Goal: Transaction & Acquisition: Download file/media

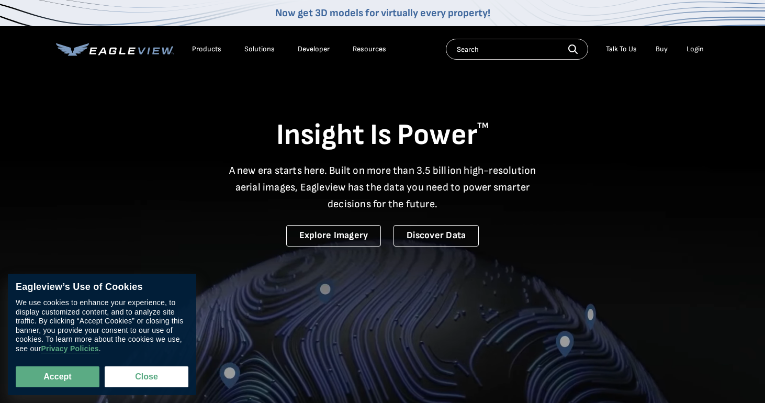
click at [694, 44] on div "Login" at bounding box center [695, 48] width 17 height 9
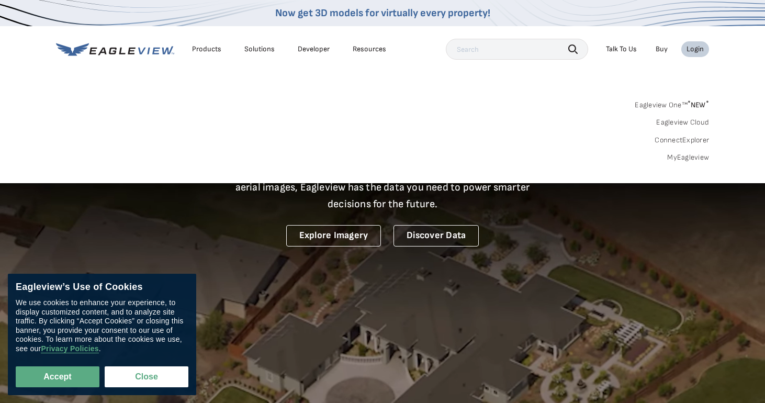
click at [680, 158] on link "MyEagleview" at bounding box center [688, 157] width 42 height 9
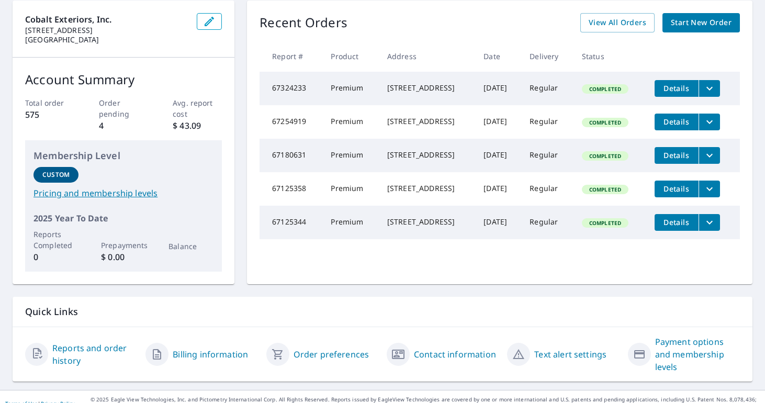
scroll to position [106, 0]
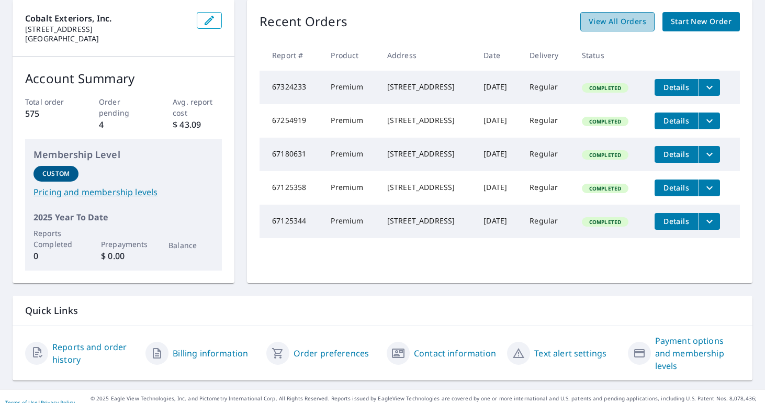
click at [621, 15] on span "View All Orders" at bounding box center [618, 21] width 58 height 13
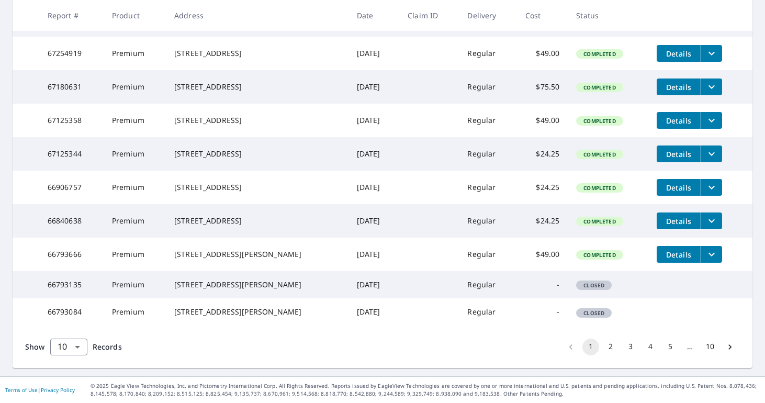
scroll to position [283, 0]
click at [609, 345] on button "2" at bounding box center [610, 347] width 17 height 17
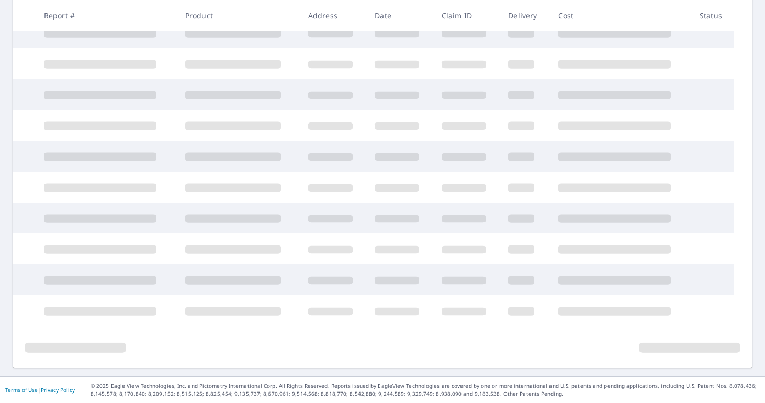
scroll to position [203, 0]
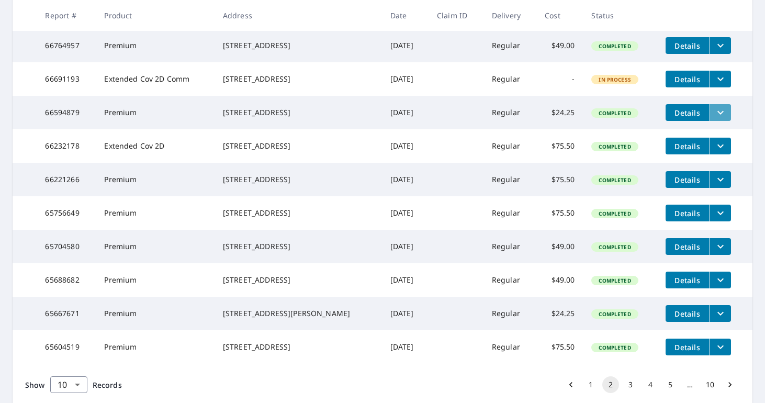
click at [717, 115] on icon "filesDropdownBtn-66594879" at bounding box center [720, 113] width 6 height 4
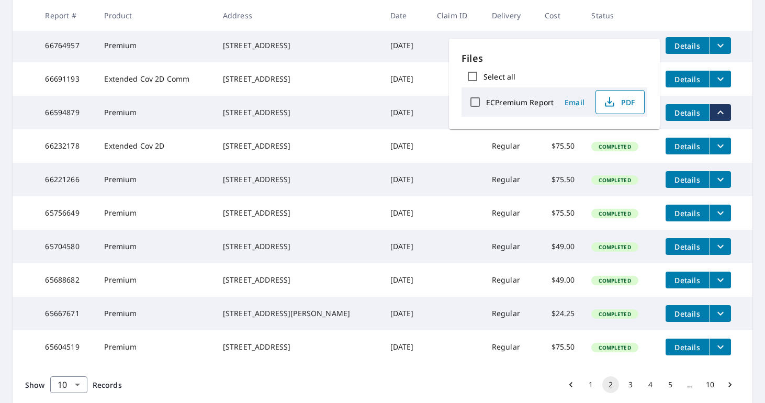
click at [620, 103] on span "PDF" at bounding box center [618, 102] width 33 height 13
